Goal: Check status: Check status

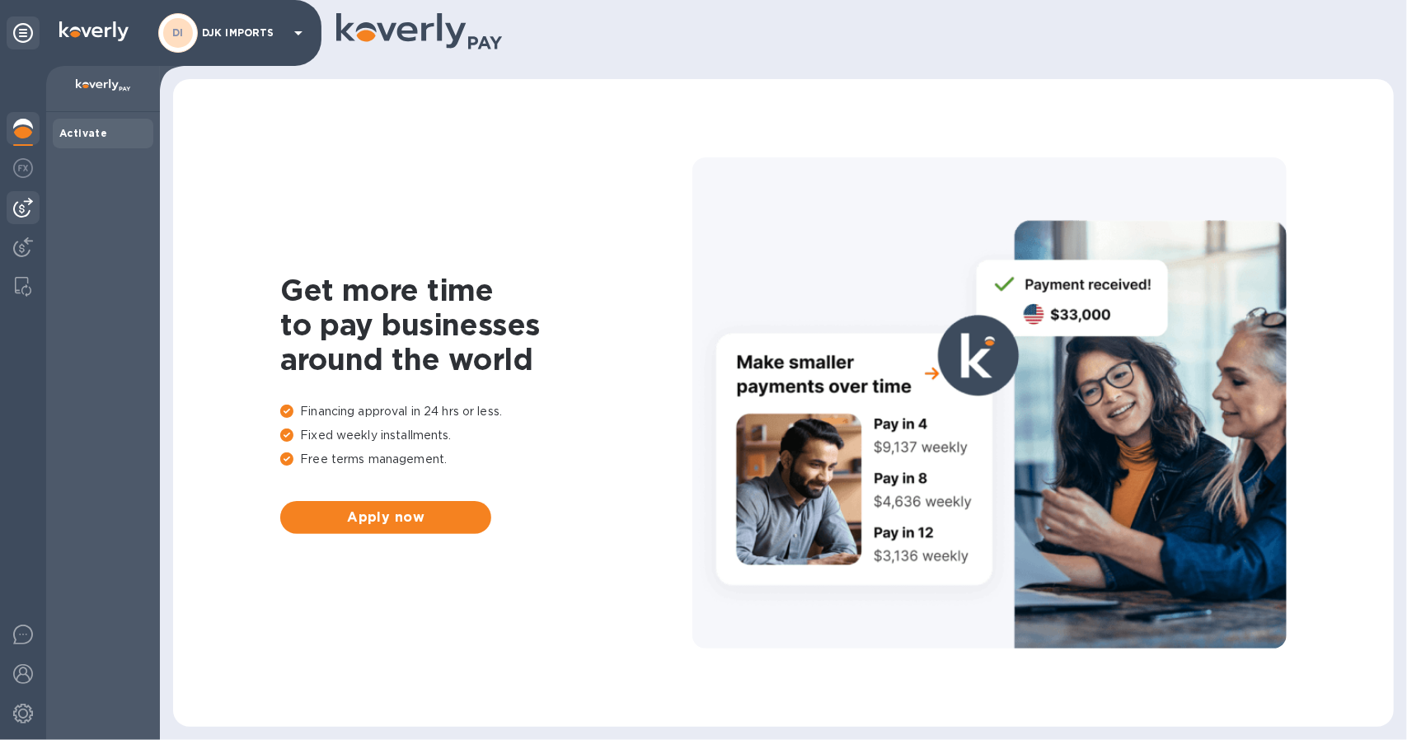
click at [25, 210] on img at bounding box center [23, 208] width 20 height 20
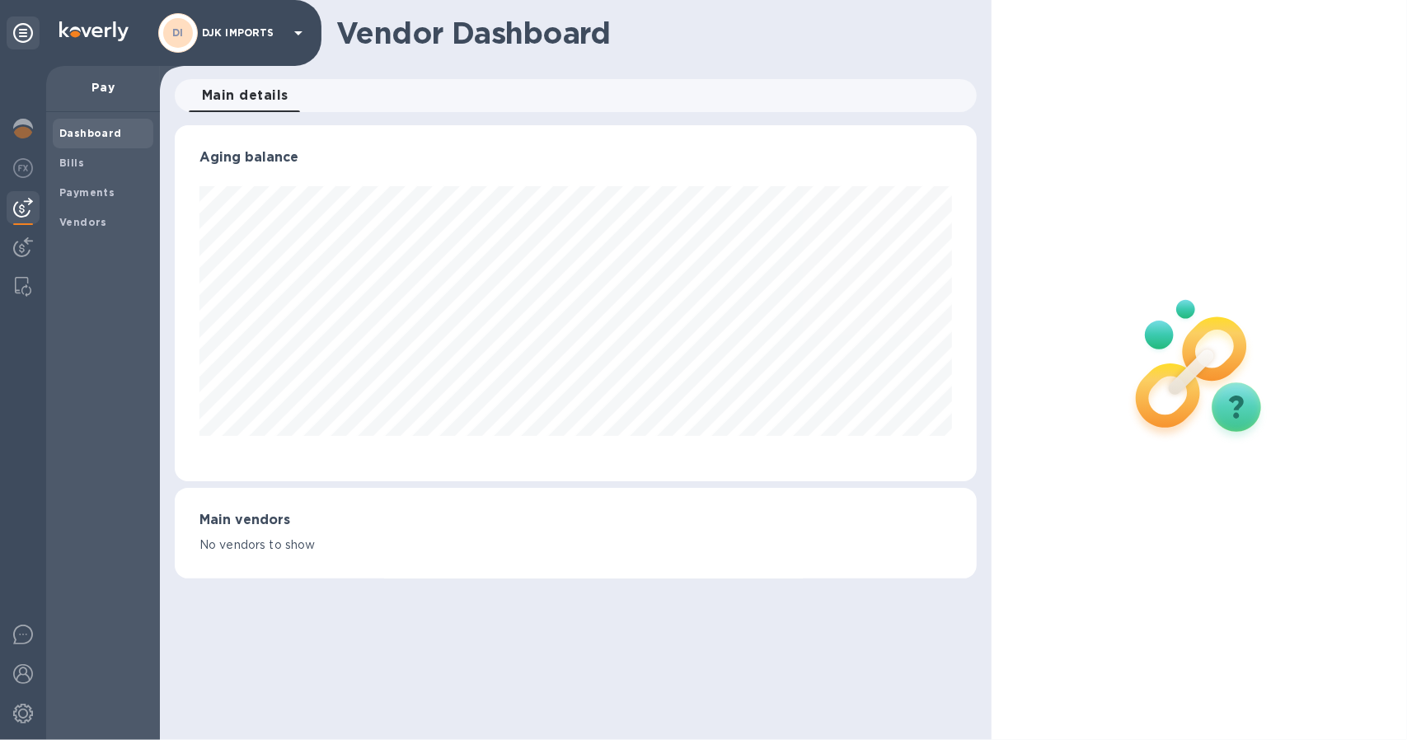
scroll to position [356, 802]
click at [77, 160] on b "Bills" at bounding box center [71, 163] width 25 height 12
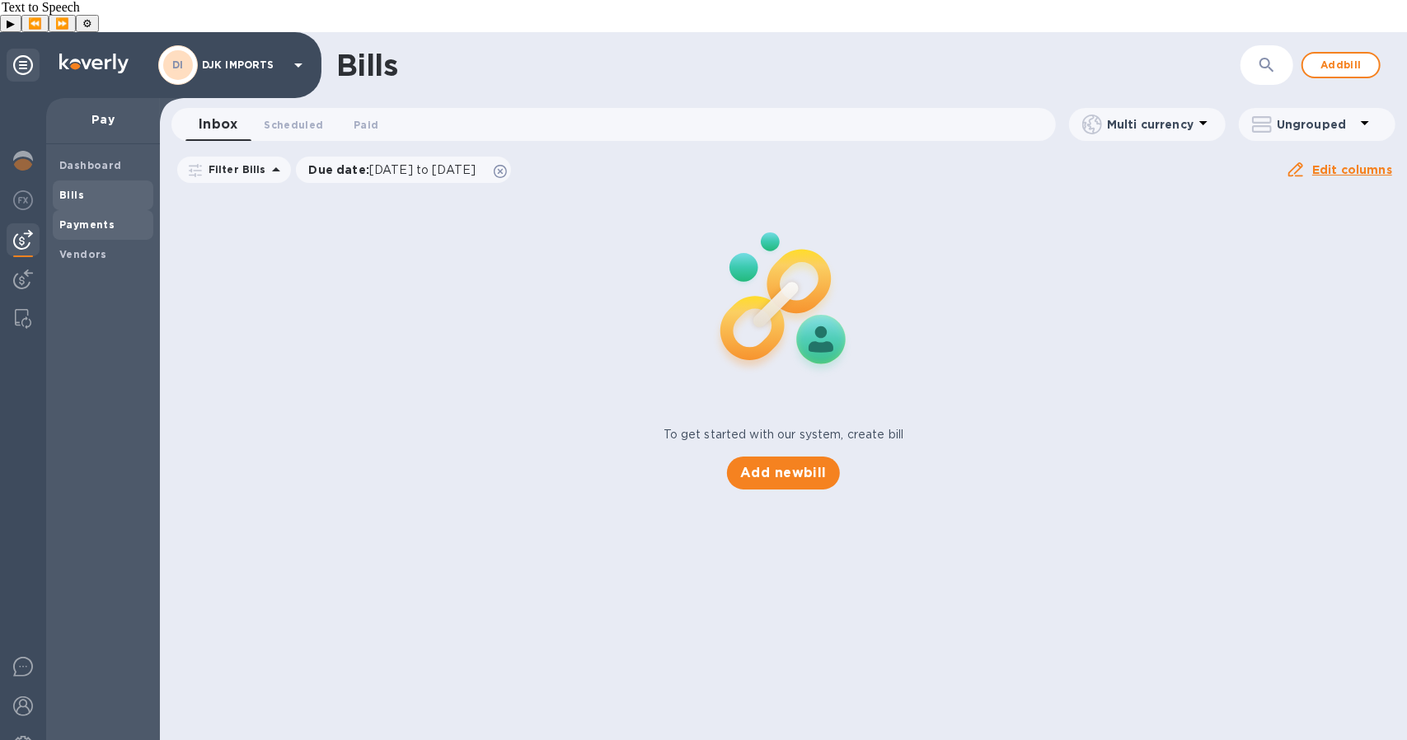
click at [94, 218] on b "Payments" at bounding box center [86, 224] width 55 height 12
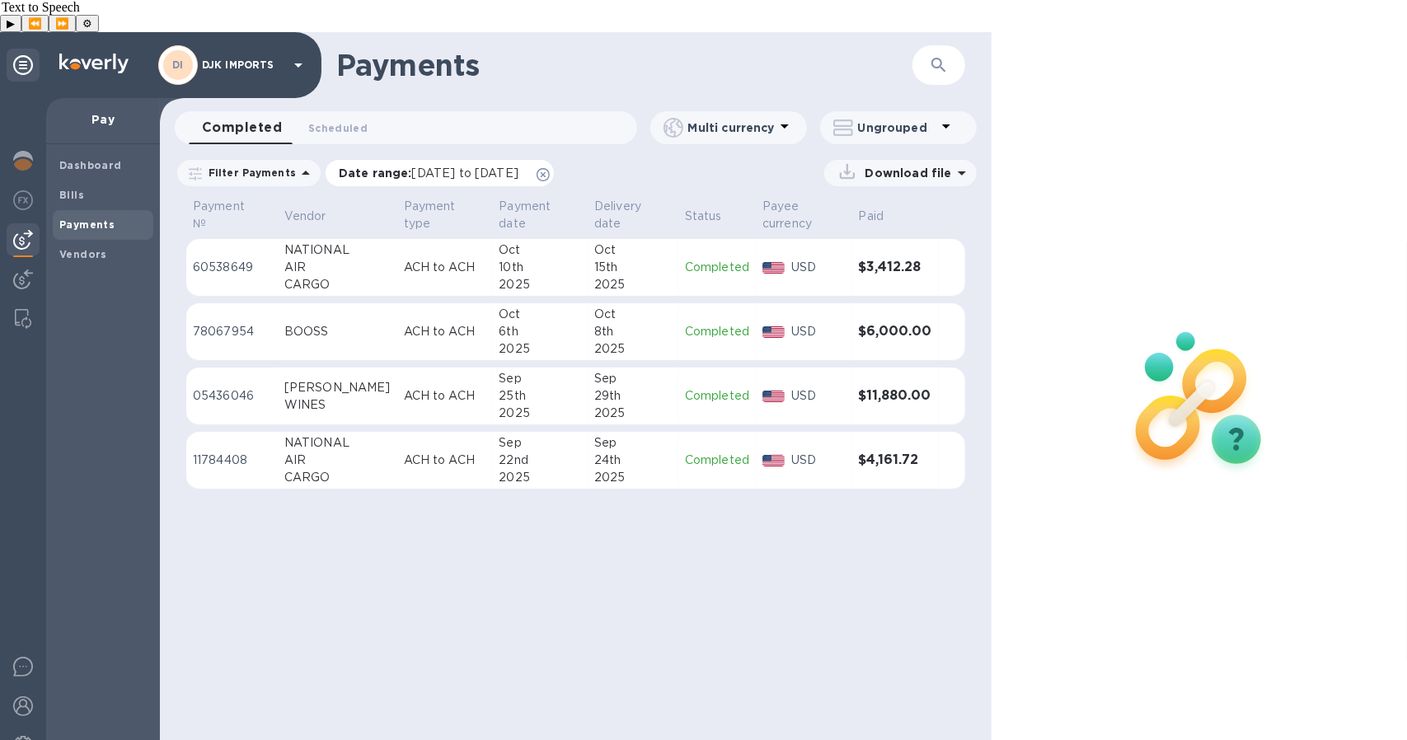
click at [511, 166] on span "[DATE] to [DATE]" at bounding box center [465, 172] width 106 height 13
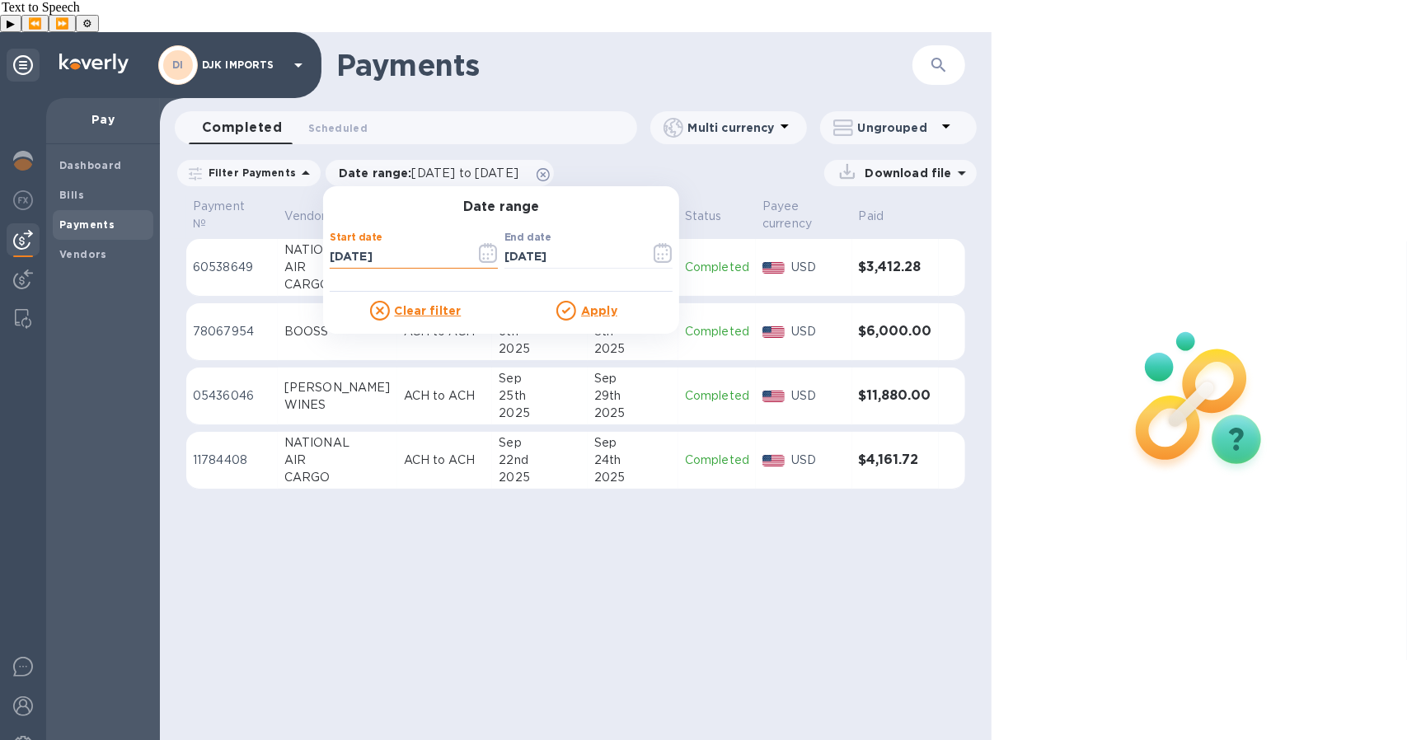
click at [336, 245] on input "[DATE]" at bounding box center [396, 257] width 133 height 25
type input "[DATE]"
click at [593, 304] on u "Apply" at bounding box center [599, 310] width 36 height 13
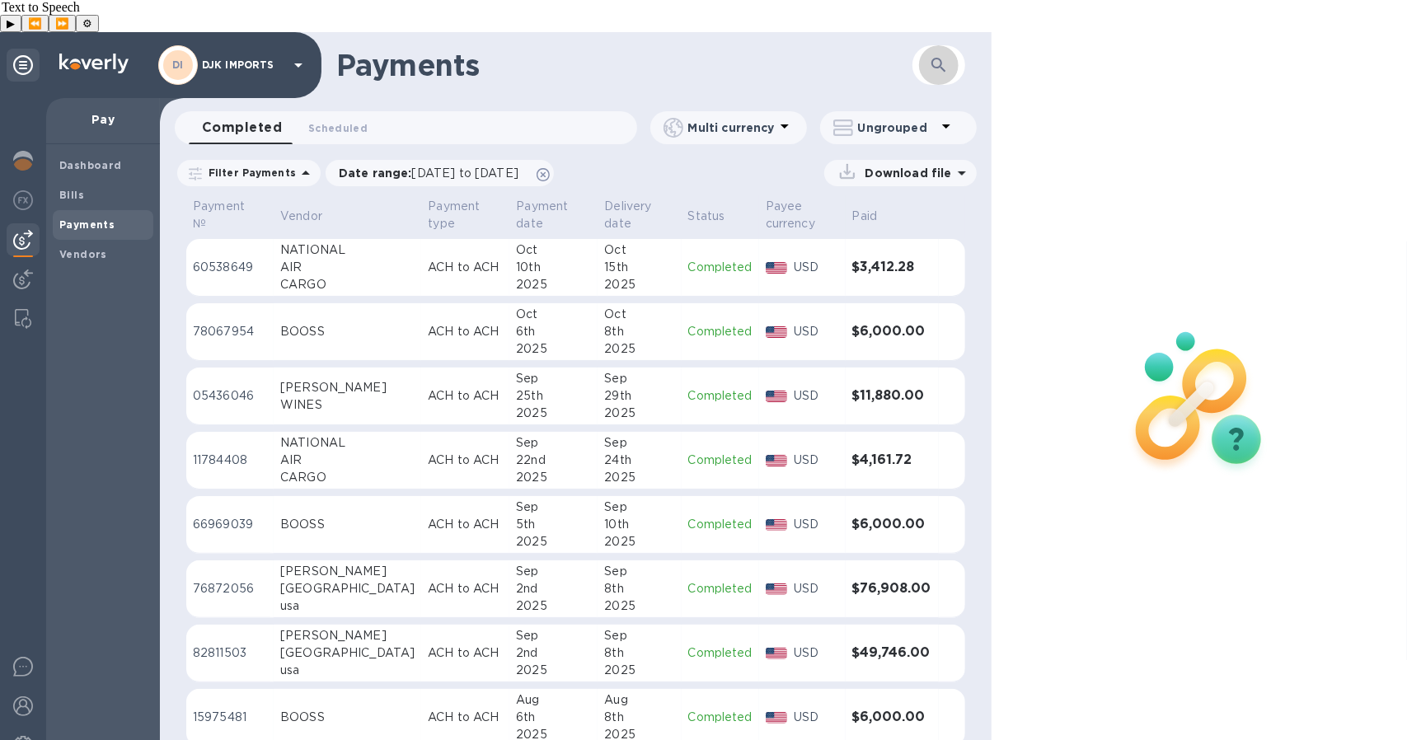
click at [700, 45] on button "button" at bounding box center [939, 65] width 40 height 40
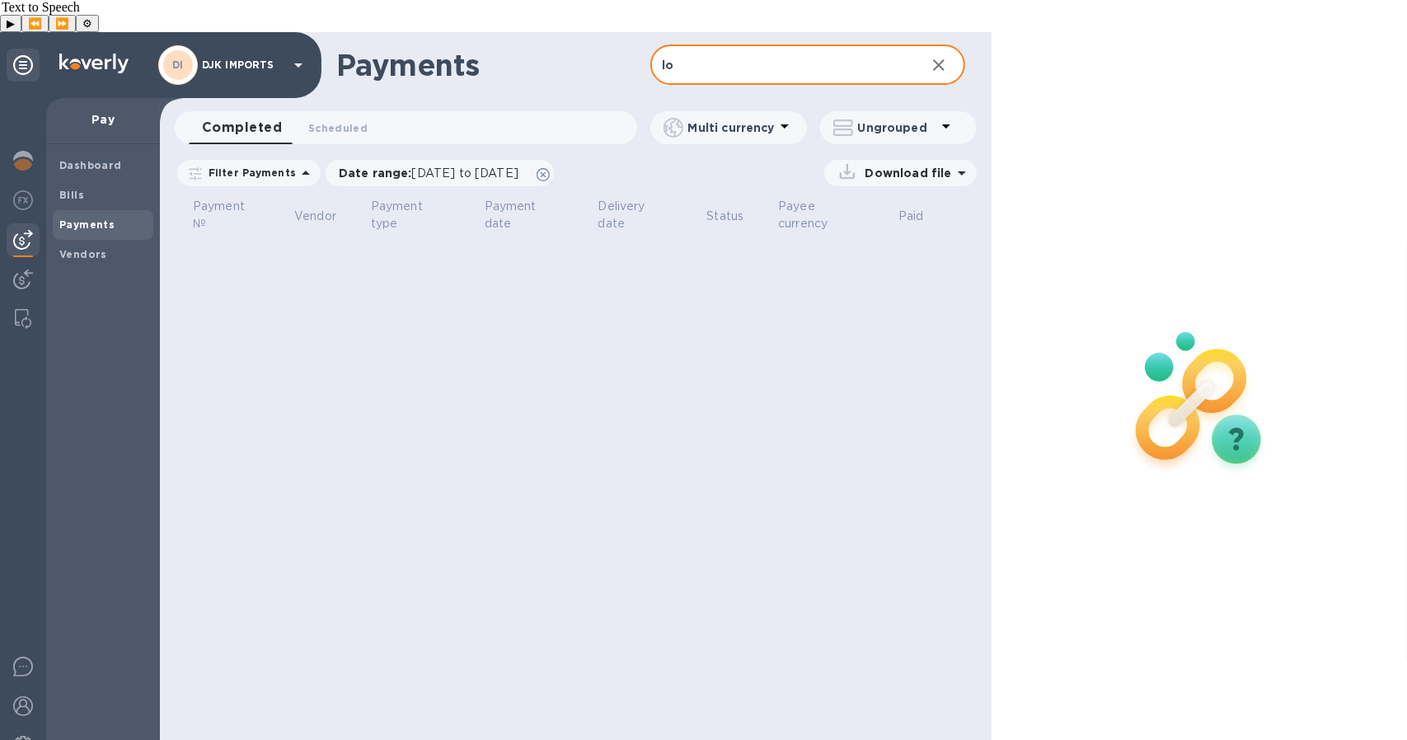
type input "l"
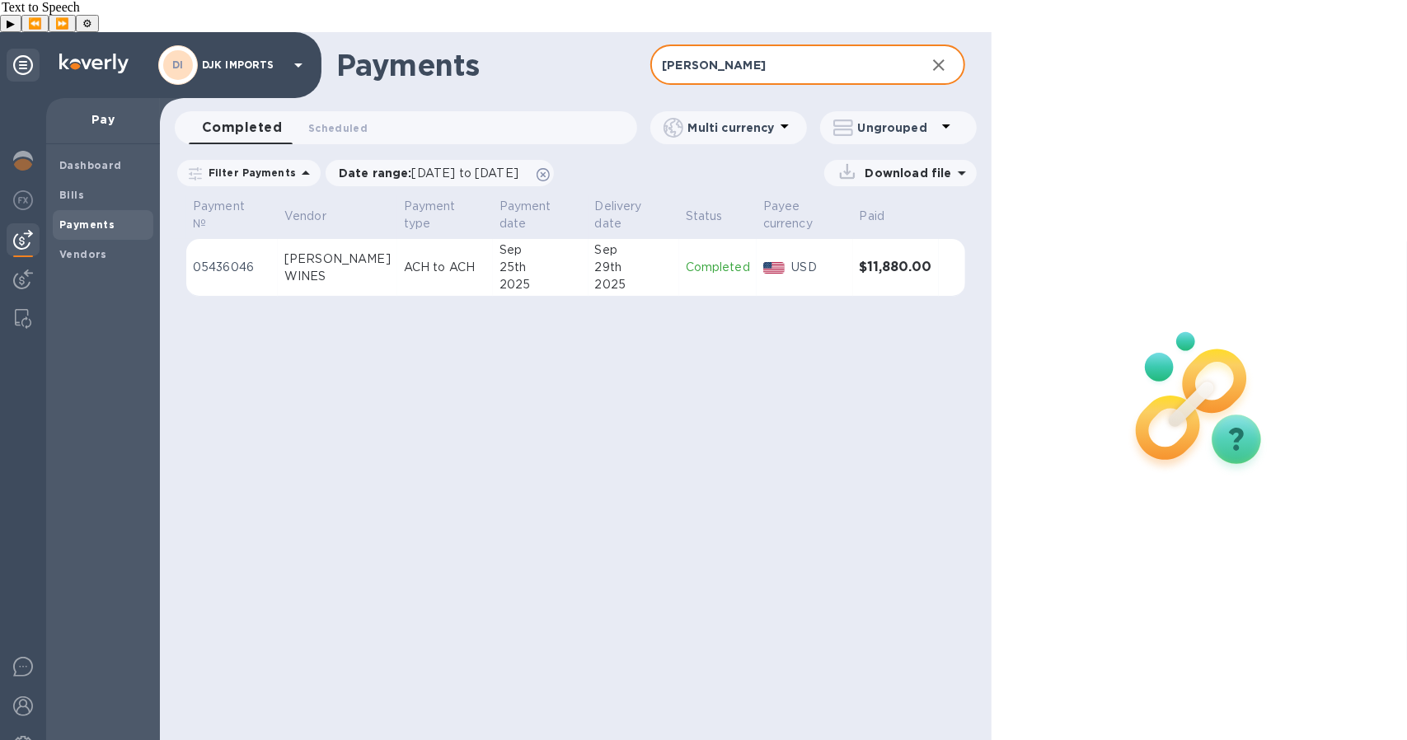
click at [700, 45] on input "[PERSON_NAME]" at bounding box center [780, 65] width 261 height 40
type input "long"
